Goal: Navigation & Orientation: Find specific page/section

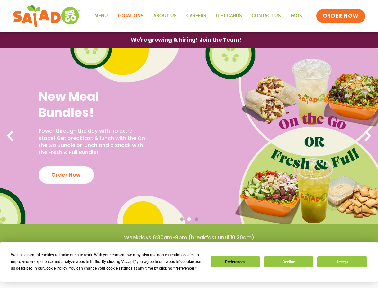
click at [132, 15] on link "Locations" at bounding box center [131, 16] width 36 height 15
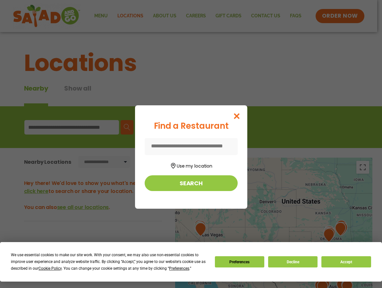
click at [187, 144] on input at bounding box center [191, 146] width 93 height 17
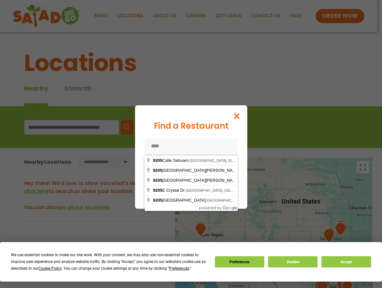
type input "*****"
